Goal: Find specific page/section: Find specific page/section

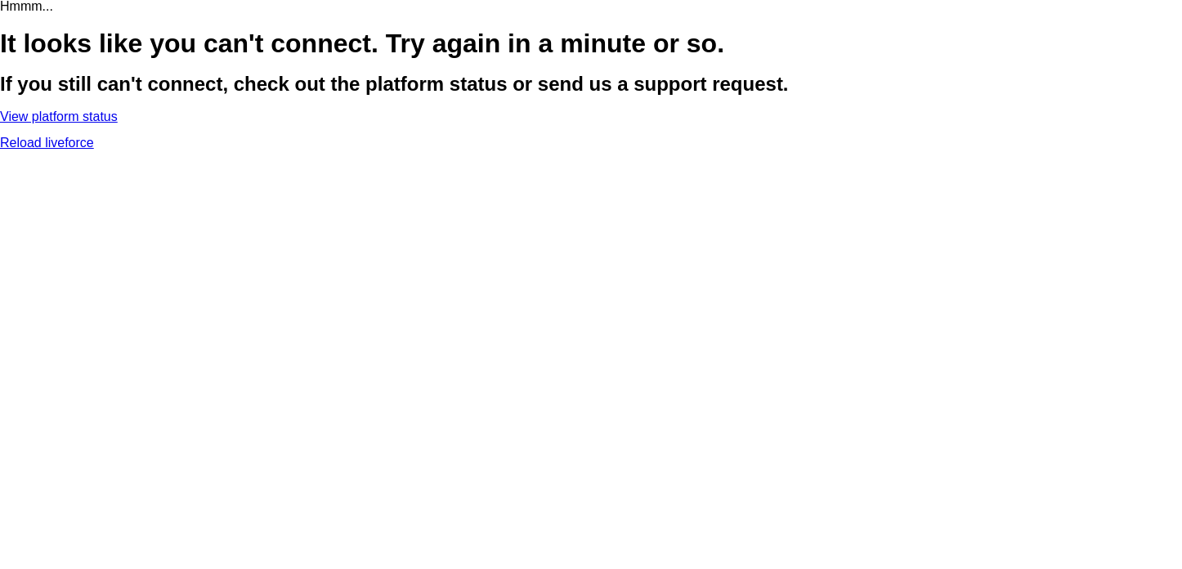
click at [94, 150] on link "Reload liveforce" at bounding box center [47, 143] width 94 height 14
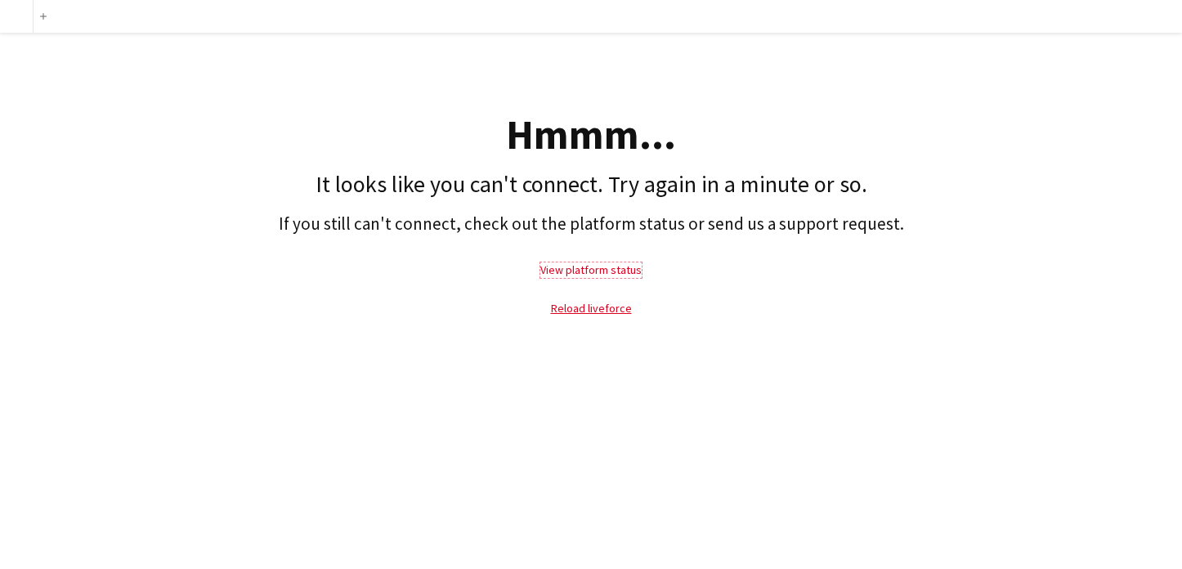
click at [572, 271] on link "View platform status" at bounding box center [591, 269] width 101 height 15
click at [603, 312] on link "Reload liveforce" at bounding box center [591, 308] width 81 height 15
click at [607, 307] on link "Reload liveforce" at bounding box center [591, 308] width 81 height 15
click at [612, 304] on link "Reload liveforce" at bounding box center [591, 308] width 81 height 15
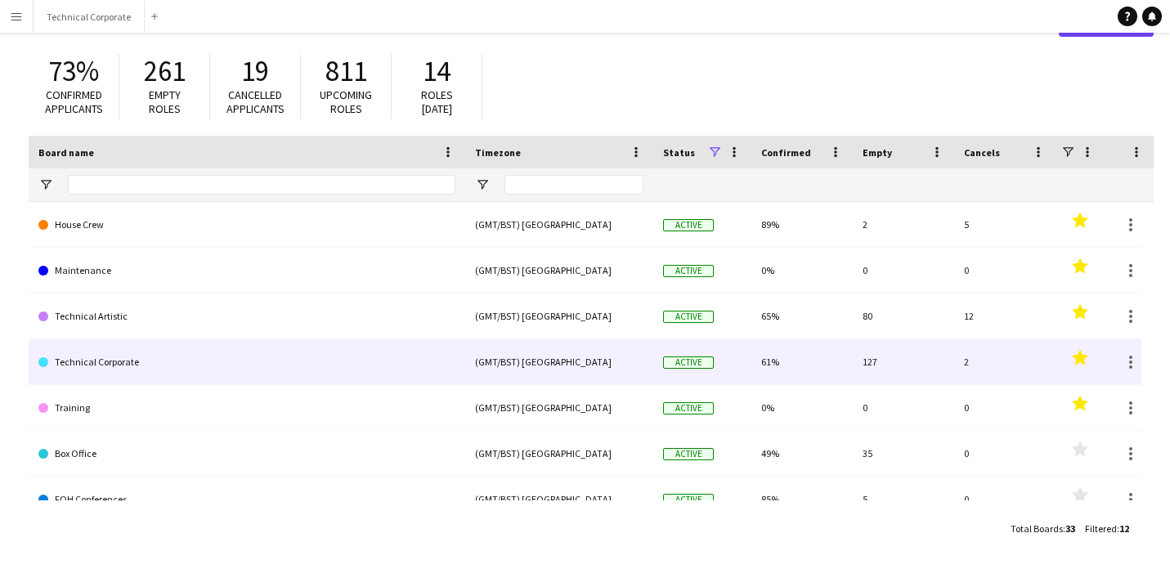
click at [123, 364] on link "Technical Corporate" at bounding box center [246, 362] width 417 height 46
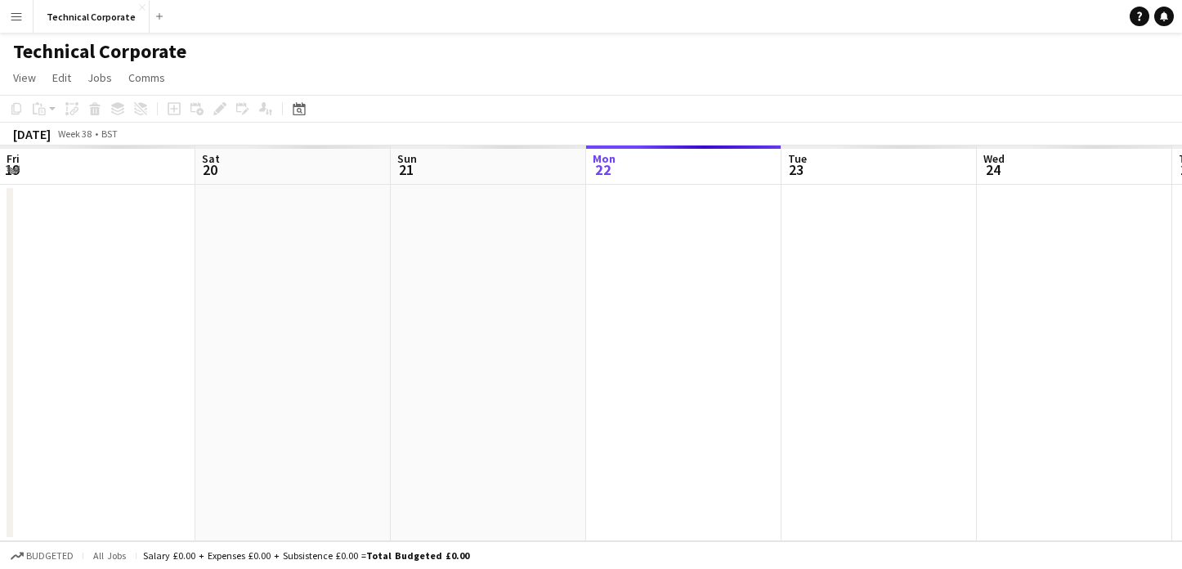
scroll to position [0, 391]
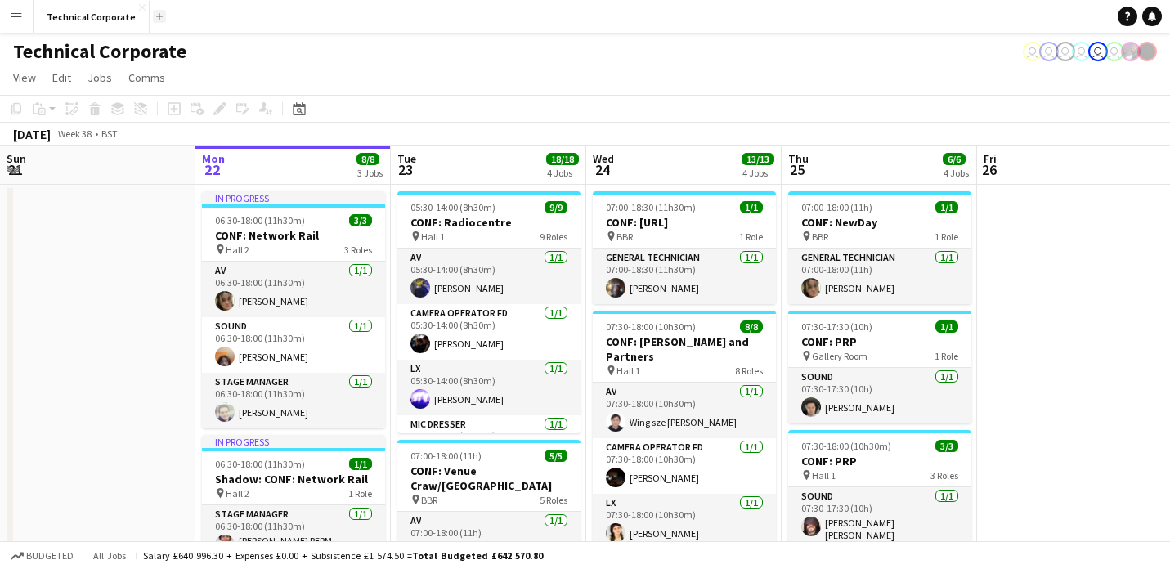
click at [159, 14] on button "Add" at bounding box center [159, 16] width 13 height 13
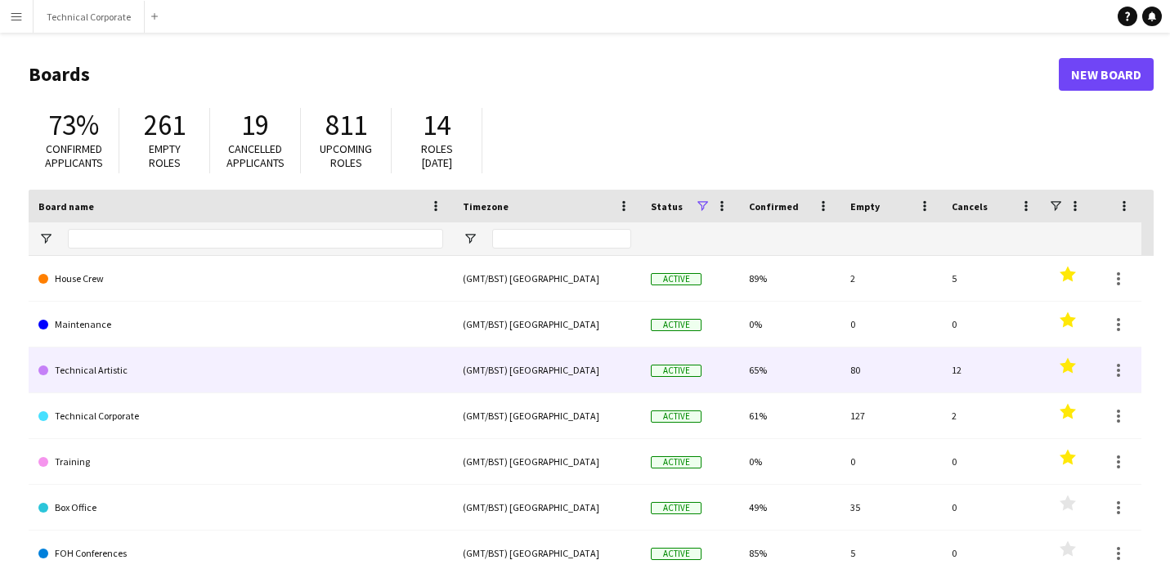
click at [150, 375] on link "Technical Artistic" at bounding box center [240, 371] width 405 height 46
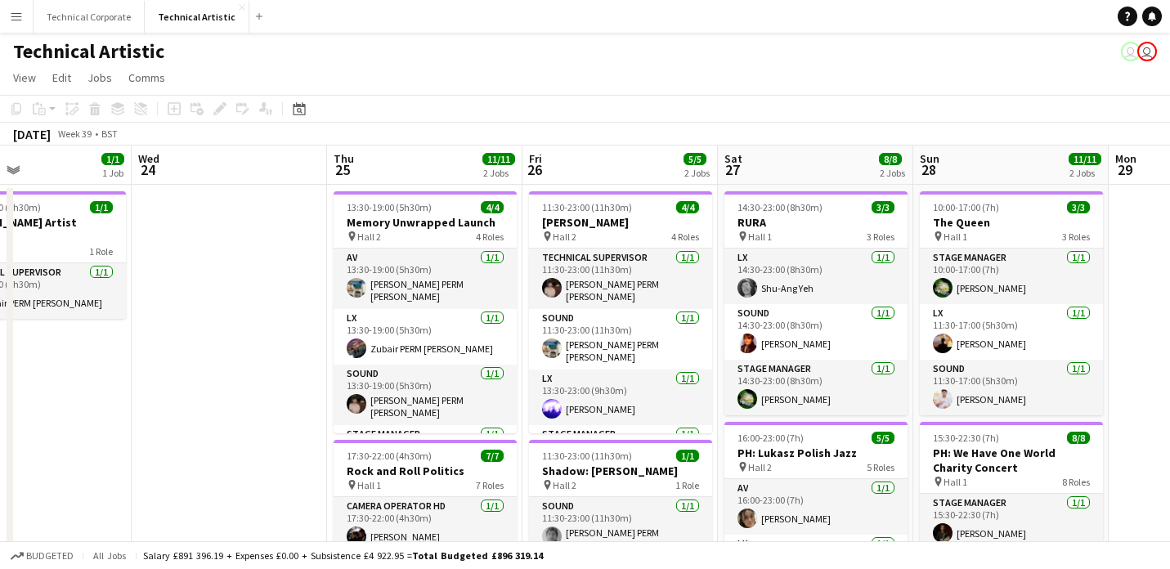
scroll to position [0, 489]
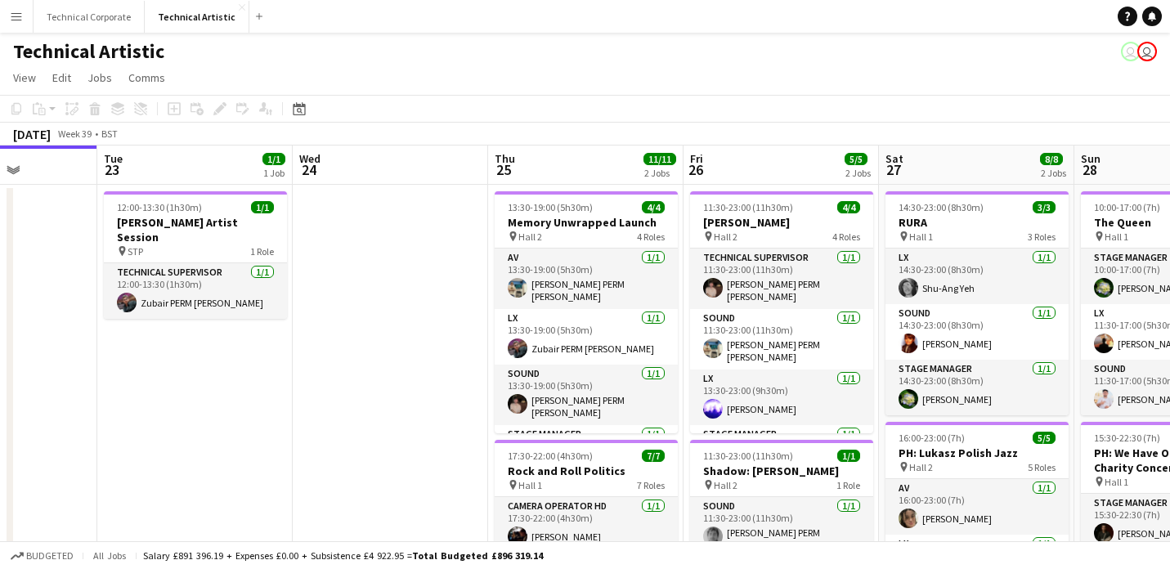
drag, startPoint x: 631, startPoint y: 390, endPoint x: 338, endPoint y: 391, distance: 293.6
click at [338, 391] on app-calendar-viewport "Sat 20 8/8 2 Jobs Sun 21 3/3 1 Job Mon 22 Tue 23 1/1 1 Job Wed 24 Thu 25 11/11 …" at bounding box center [585, 557] width 1170 height 823
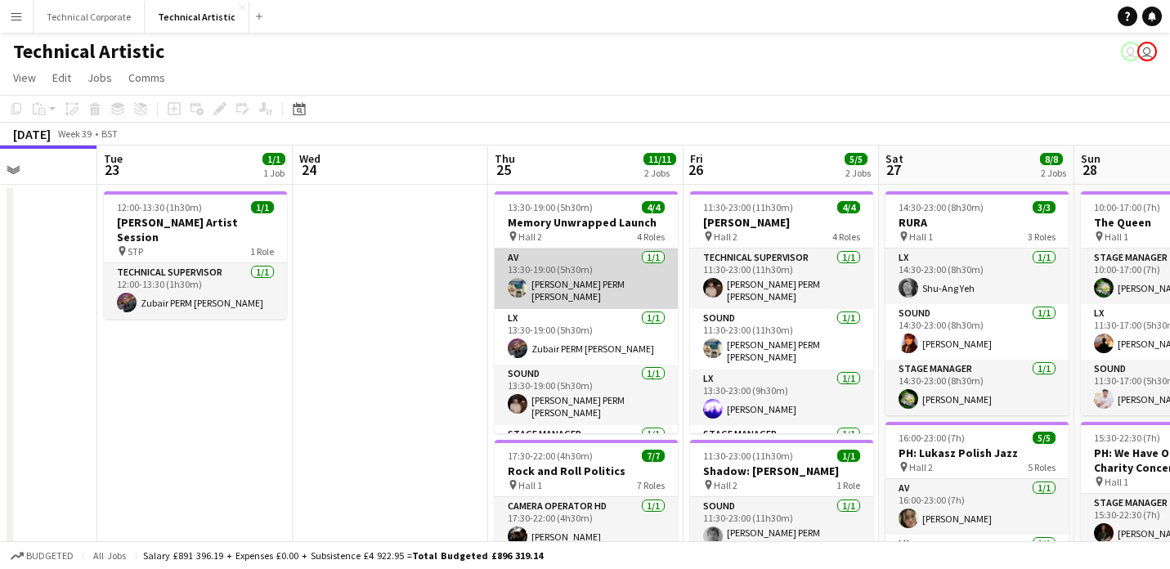
scroll to position [38, 0]
